Goal: Task Accomplishment & Management: Manage account settings

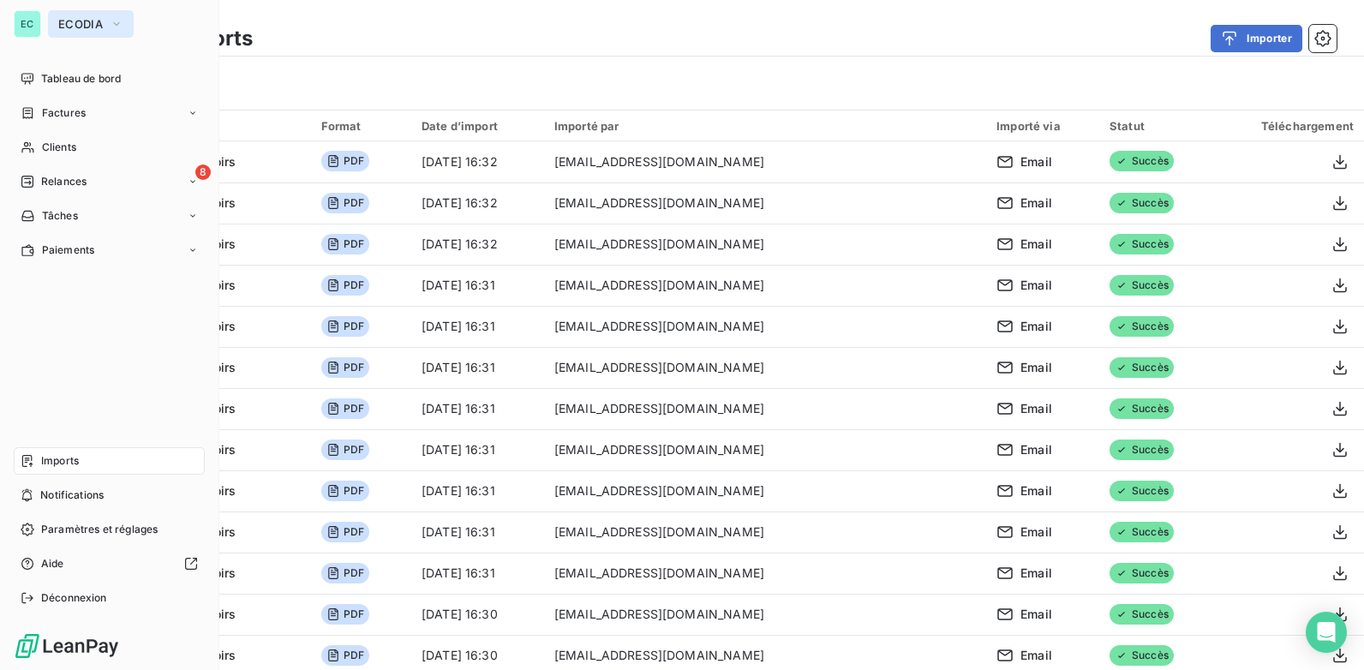
click at [72, 22] on span "ECODIA" at bounding box center [80, 24] width 45 height 14
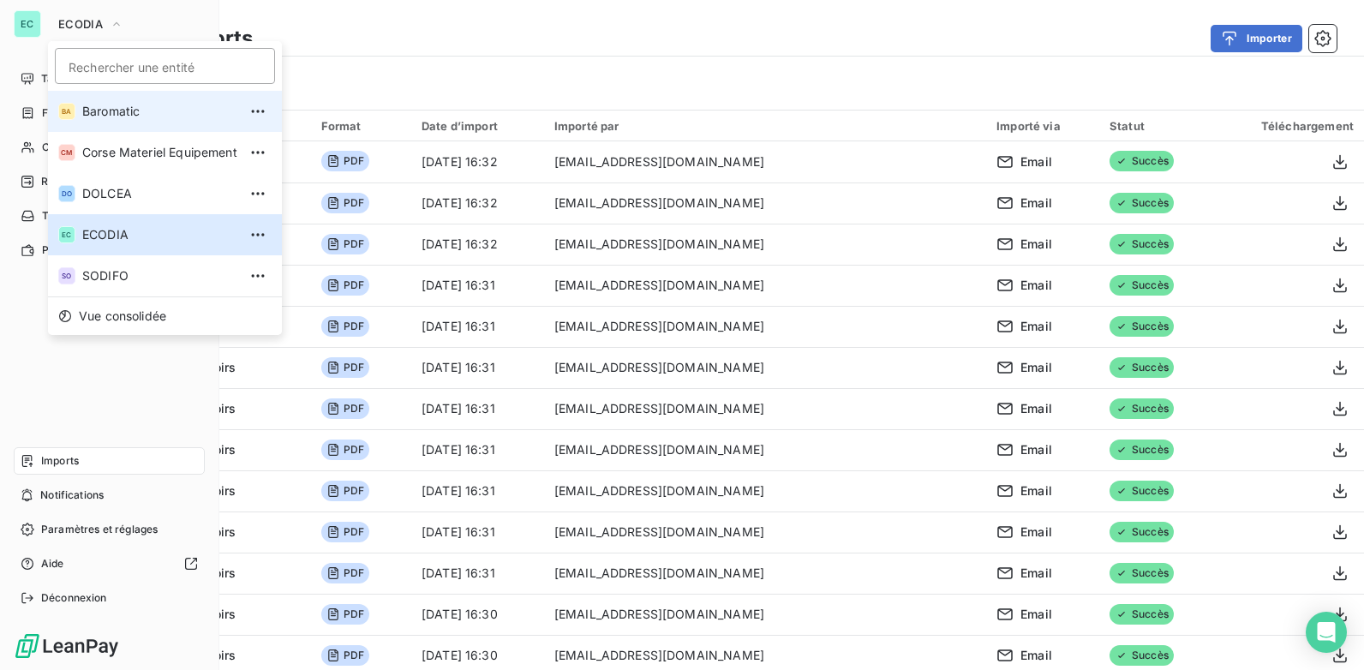
click at [108, 120] on li "BA Baromatic" at bounding box center [165, 111] width 234 height 41
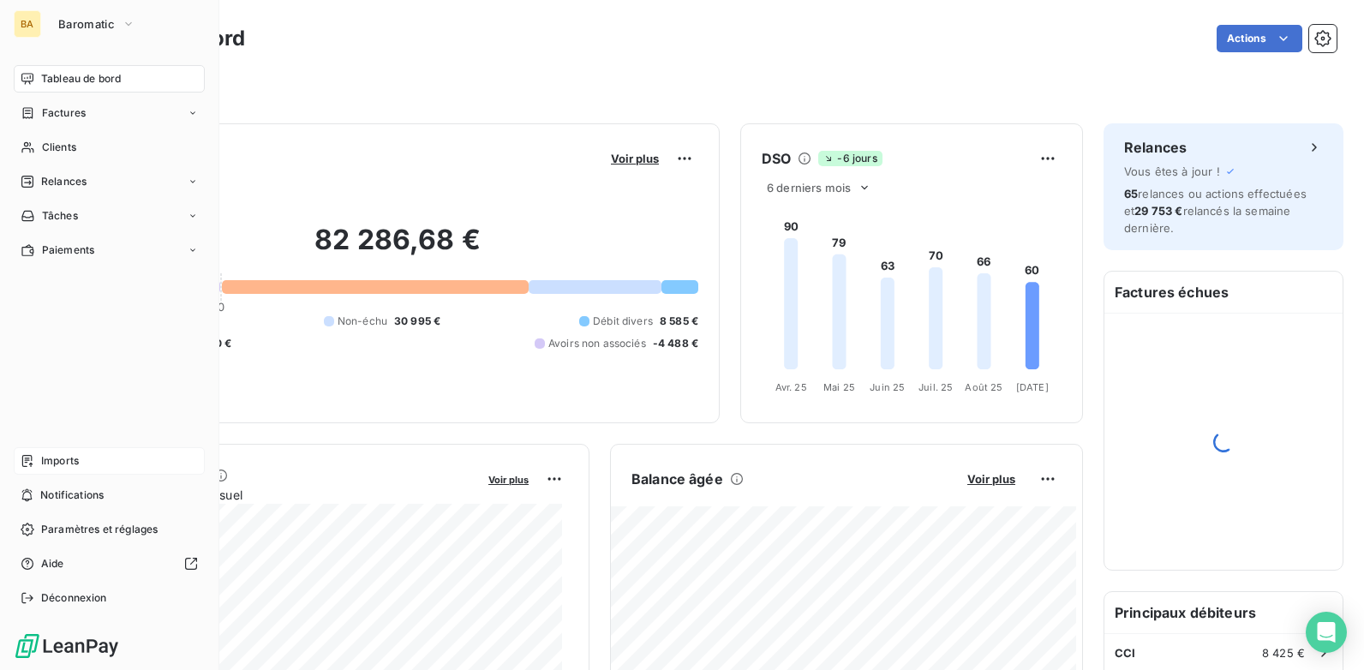
click at [63, 465] on span "Imports" at bounding box center [60, 460] width 38 height 15
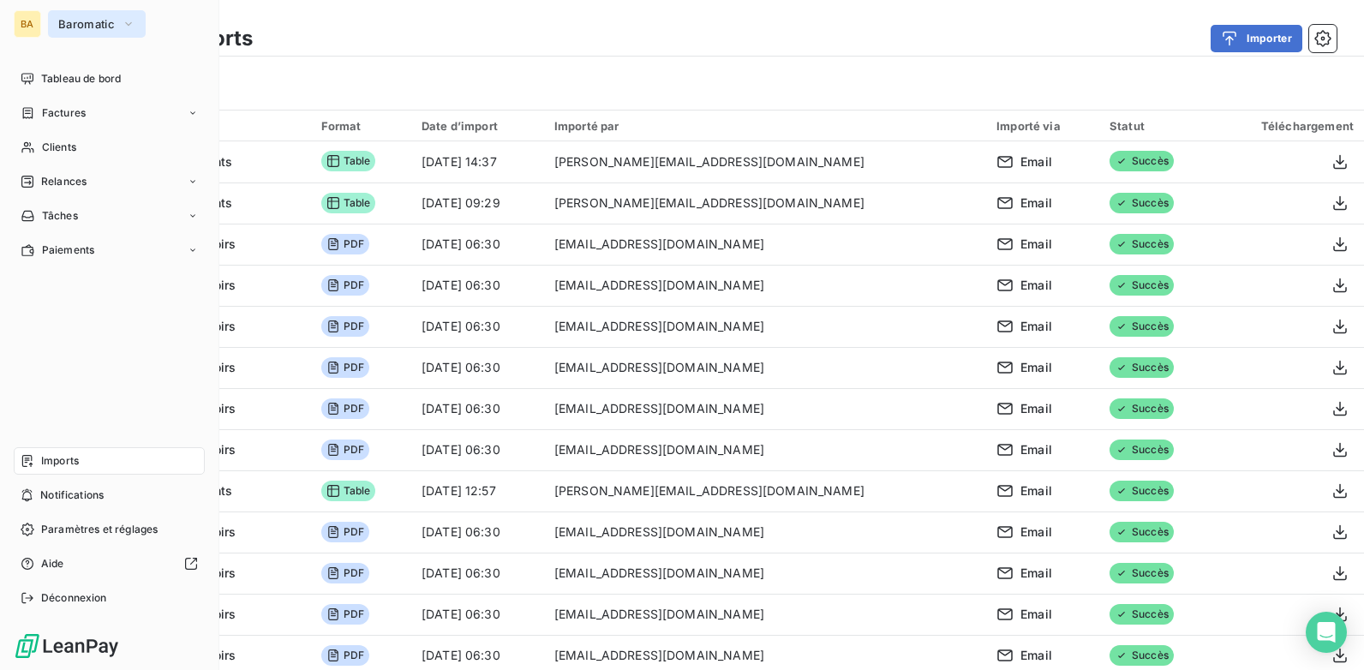
click at [102, 31] on button "Baromatic" at bounding box center [97, 23] width 98 height 27
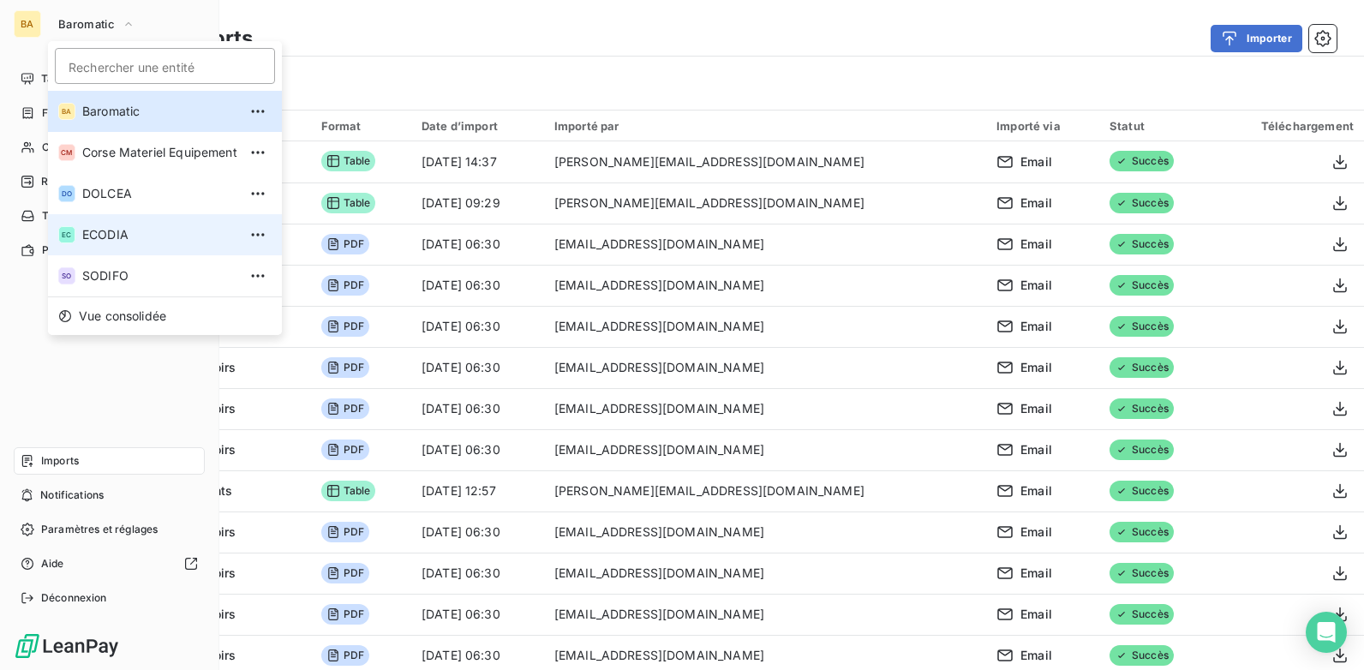
click at [112, 236] on span "ECODIA" at bounding box center [159, 234] width 155 height 17
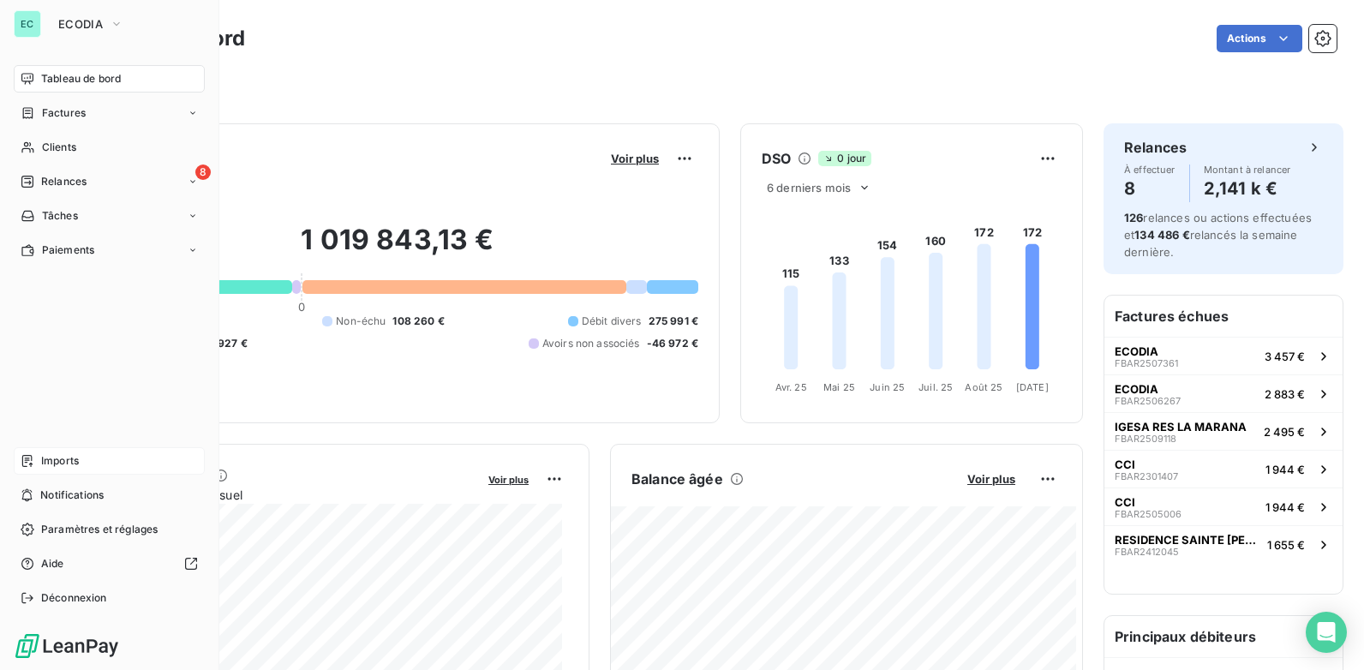
click at [60, 459] on span "Imports" at bounding box center [60, 460] width 38 height 15
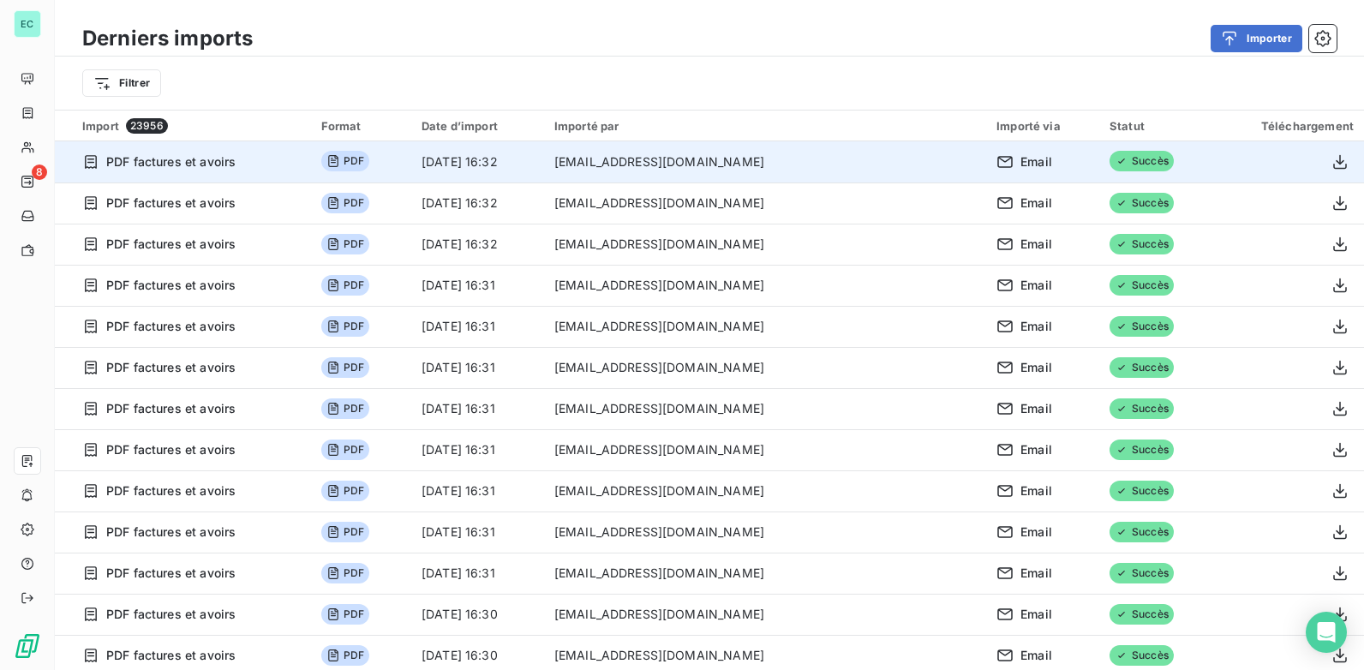
click at [715, 164] on td "[EMAIL_ADDRESS][DOMAIN_NAME]" at bounding box center [765, 161] width 442 height 41
